Goal: Navigation & Orientation: Find specific page/section

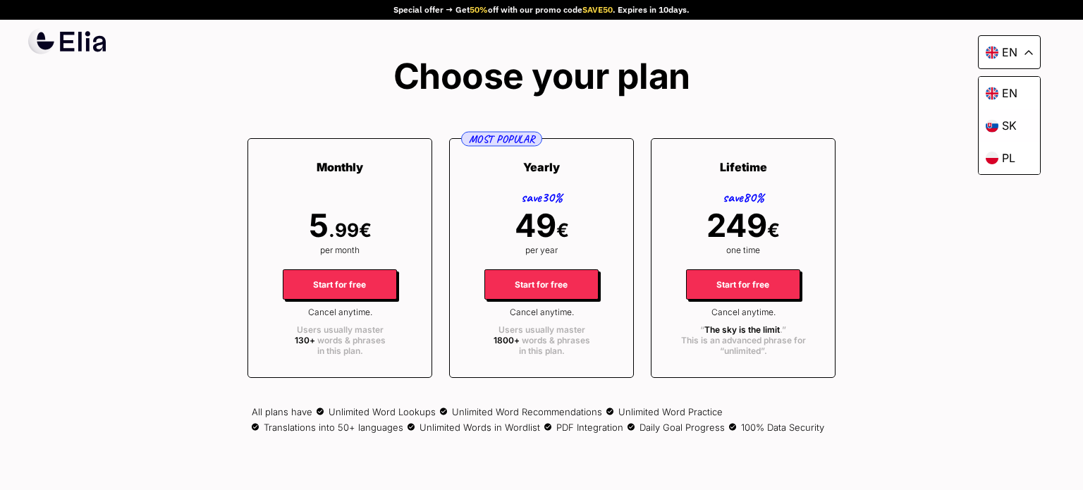
click at [1007, 121] on p "sk" at bounding box center [1009, 125] width 15 height 14
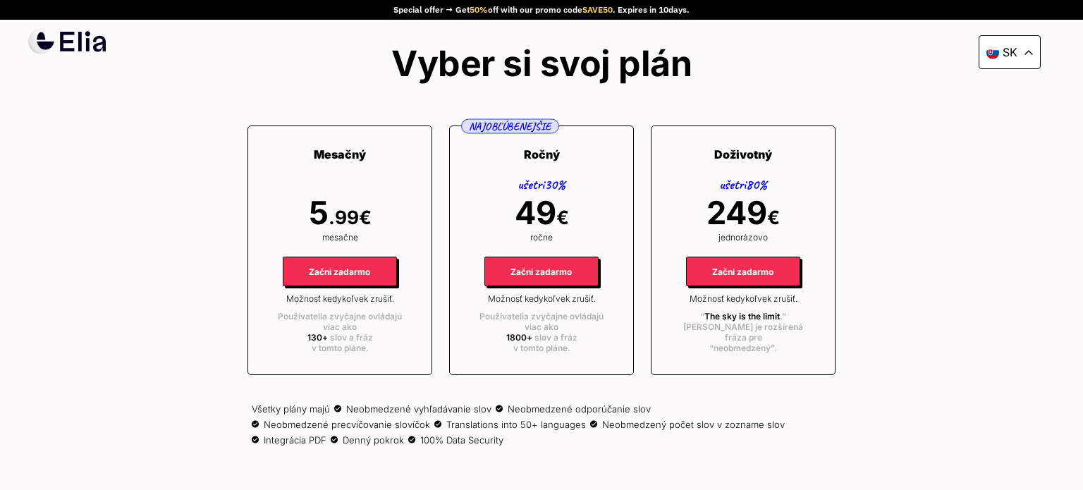
click at [1033, 53] on div "sk" at bounding box center [1010, 52] width 62 height 34
click at [1003, 157] on p "pl" at bounding box center [1009, 158] width 13 height 14
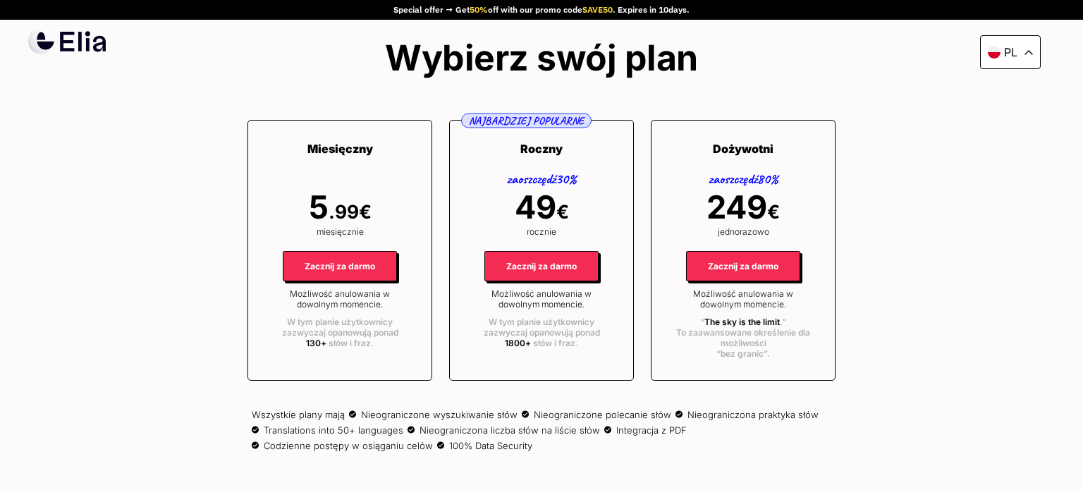
click at [1025, 47] on div "pl" at bounding box center [1010, 52] width 61 height 34
click at [1005, 124] on p "sk" at bounding box center [1011, 125] width 15 height 14
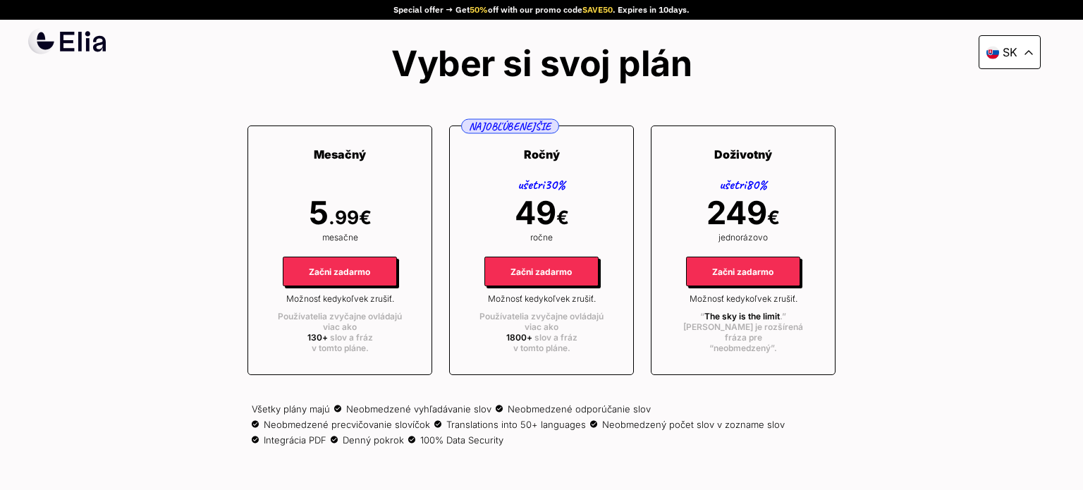
drag, startPoint x: 1018, startPoint y: 50, endPoint x: 1019, endPoint y: 66, distance: 16.2
click at [1018, 50] on div "sk" at bounding box center [1010, 52] width 62 height 34
click at [1012, 159] on p "pl" at bounding box center [1009, 158] width 13 height 14
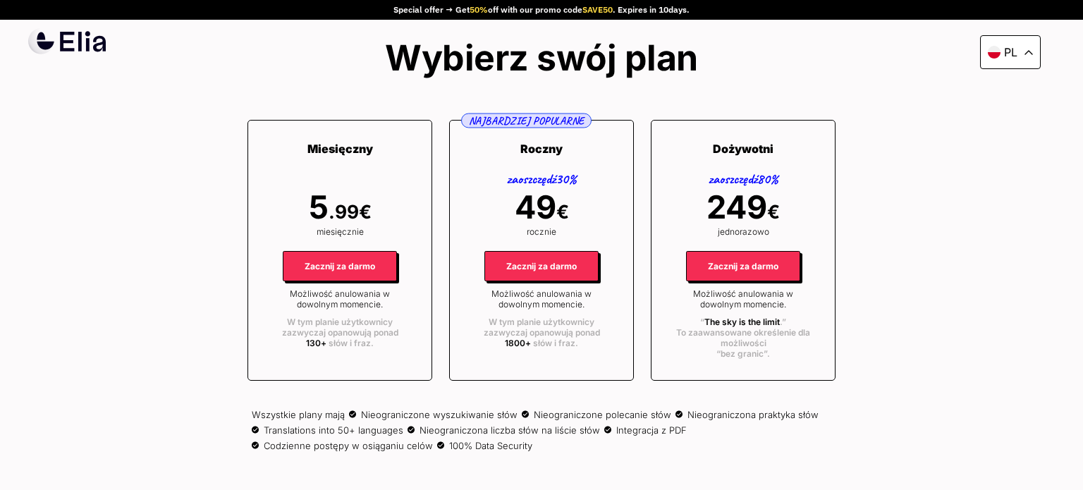
drag, startPoint x: 1014, startPoint y: 37, endPoint x: 1013, endPoint y: 55, distance: 18.4
click at [1013, 38] on div "pl" at bounding box center [1010, 52] width 61 height 34
click at [1006, 95] on p "en" at bounding box center [1012, 93] width 16 height 14
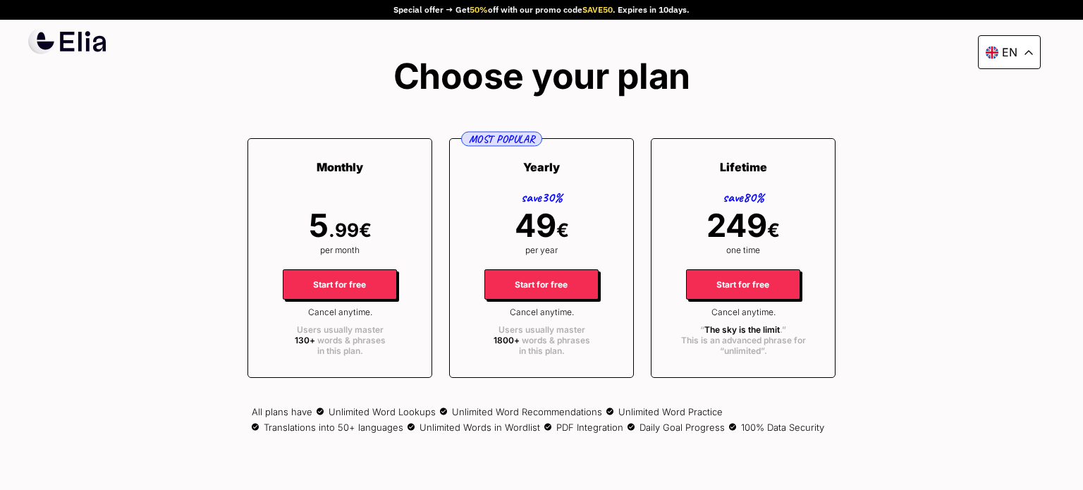
drag, startPoint x: 1034, startPoint y: 41, endPoint x: 1028, endPoint y: 75, distance: 34.4
click at [1034, 42] on div "en" at bounding box center [1009, 52] width 63 height 34
click at [1009, 153] on p "pl" at bounding box center [1008, 158] width 13 height 14
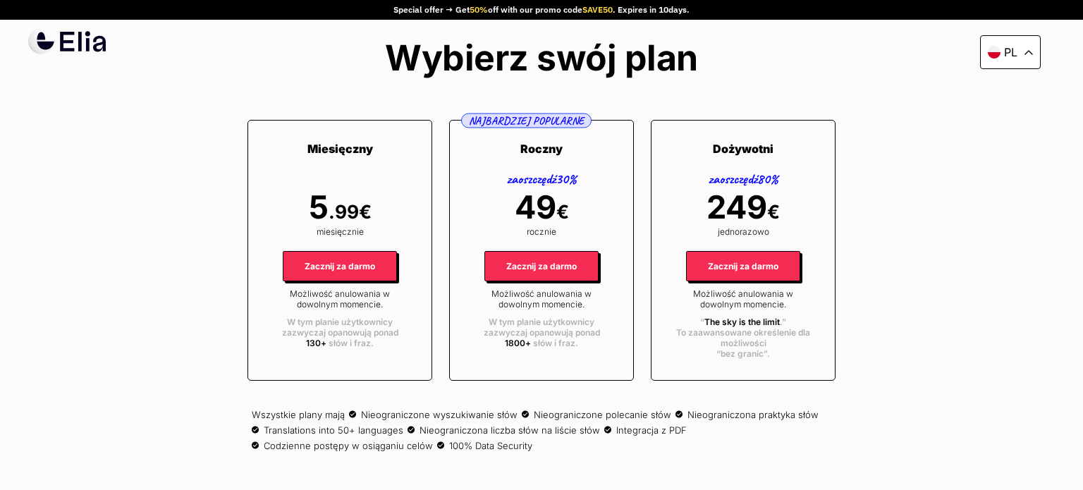
click at [1026, 46] on div "pl" at bounding box center [1010, 52] width 61 height 34
drag, startPoint x: 1013, startPoint y: 120, endPoint x: 992, endPoint y: 105, distance: 25.3
click at [1012, 120] on p "sk" at bounding box center [1011, 125] width 15 height 14
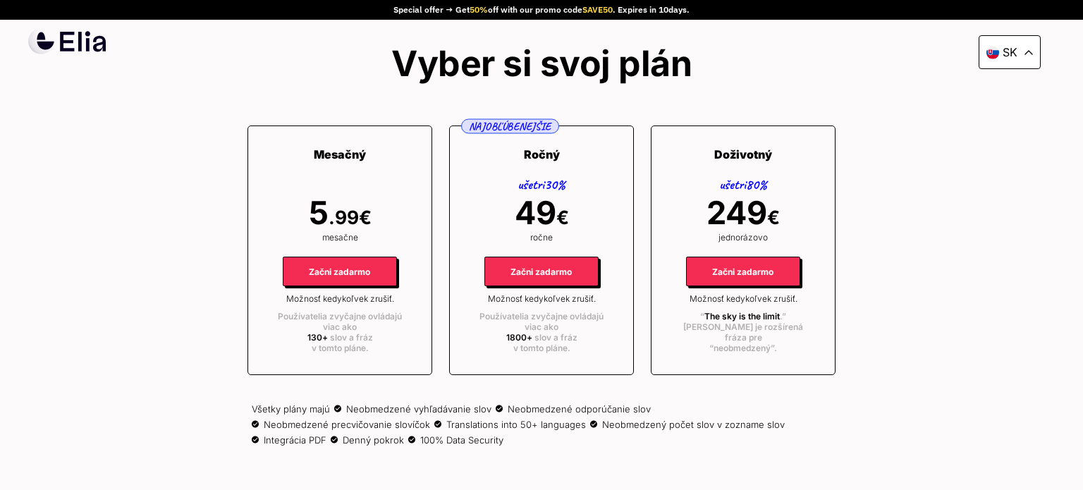
click at [851, 78] on div "sk Special offer → Get 50% off with our promo code SAVE50 . Expires [DATE]. Vyb…" at bounding box center [541, 245] width 1083 height 490
